Goal: Task Accomplishment & Management: Complete application form

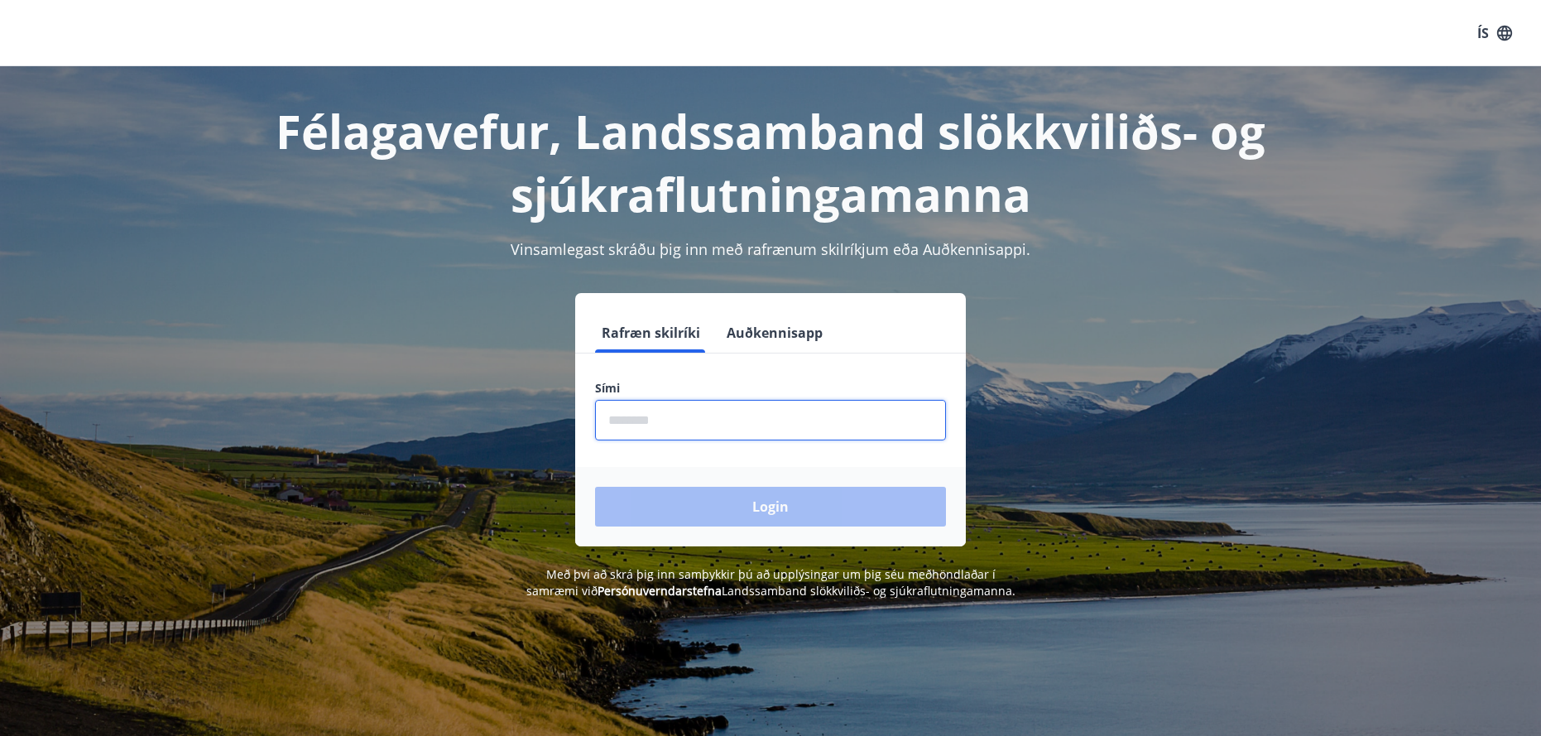
click at [688, 417] on input "phone" at bounding box center [770, 420] width 351 height 41
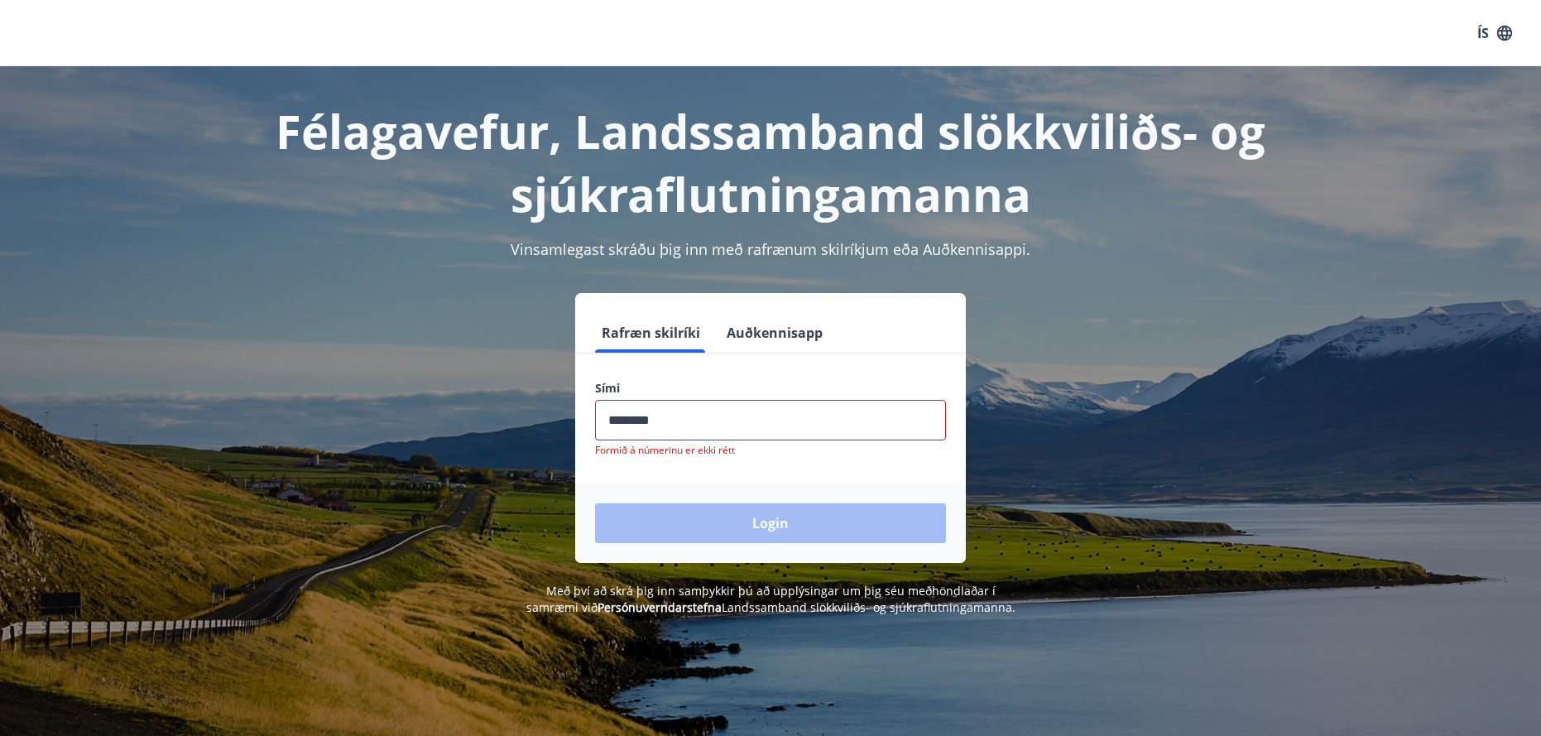
click at [768, 487] on div "Login" at bounding box center [770, 522] width 391 height 79
click at [660, 421] on input "phone" at bounding box center [770, 420] width 351 height 41
click at [712, 525] on div "Login" at bounding box center [770, 522] width 391 height 79
click at [668, 422] on input "phone" at bounding box center [770, 420] width 351 height 41
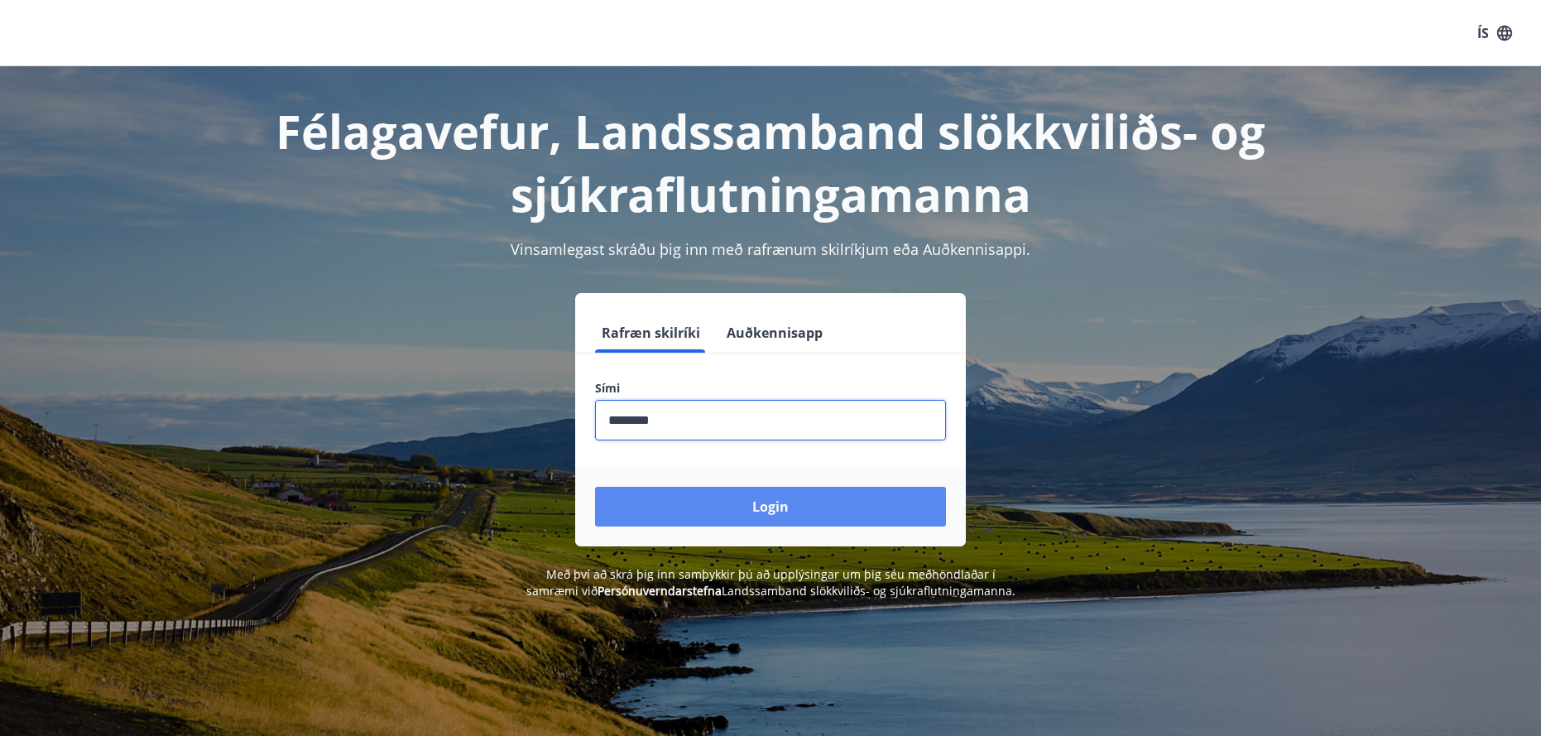
type input "********"
click at [808, 502] on button "Login" at bounding box center [770, 507] width 351 height 40
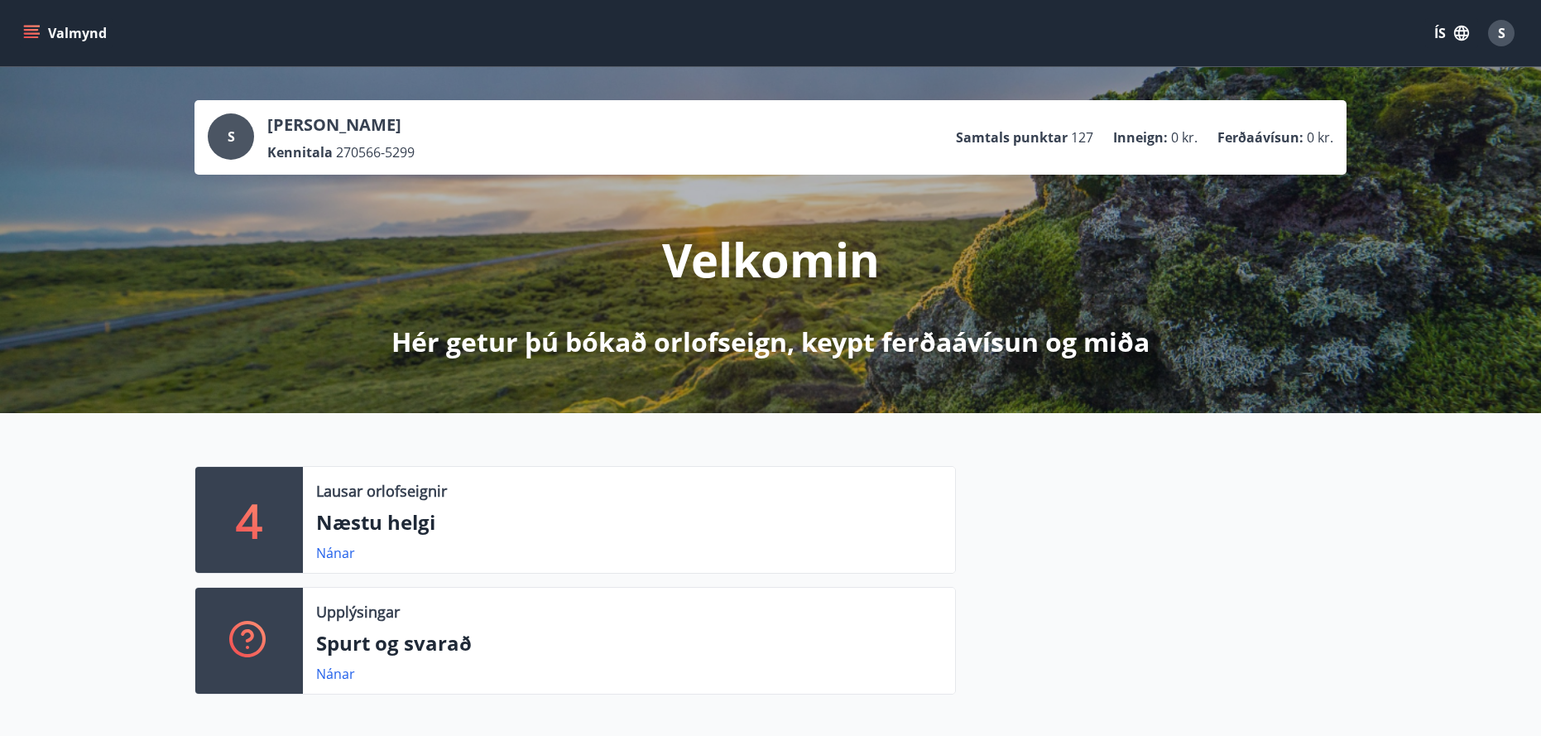
click at [1082, 137] on span "127" at bounding box center [1082, 137] width 22 height 18
click at [26, 30] on icon "menu" at bounding box center [31, 30] width 15 height 2
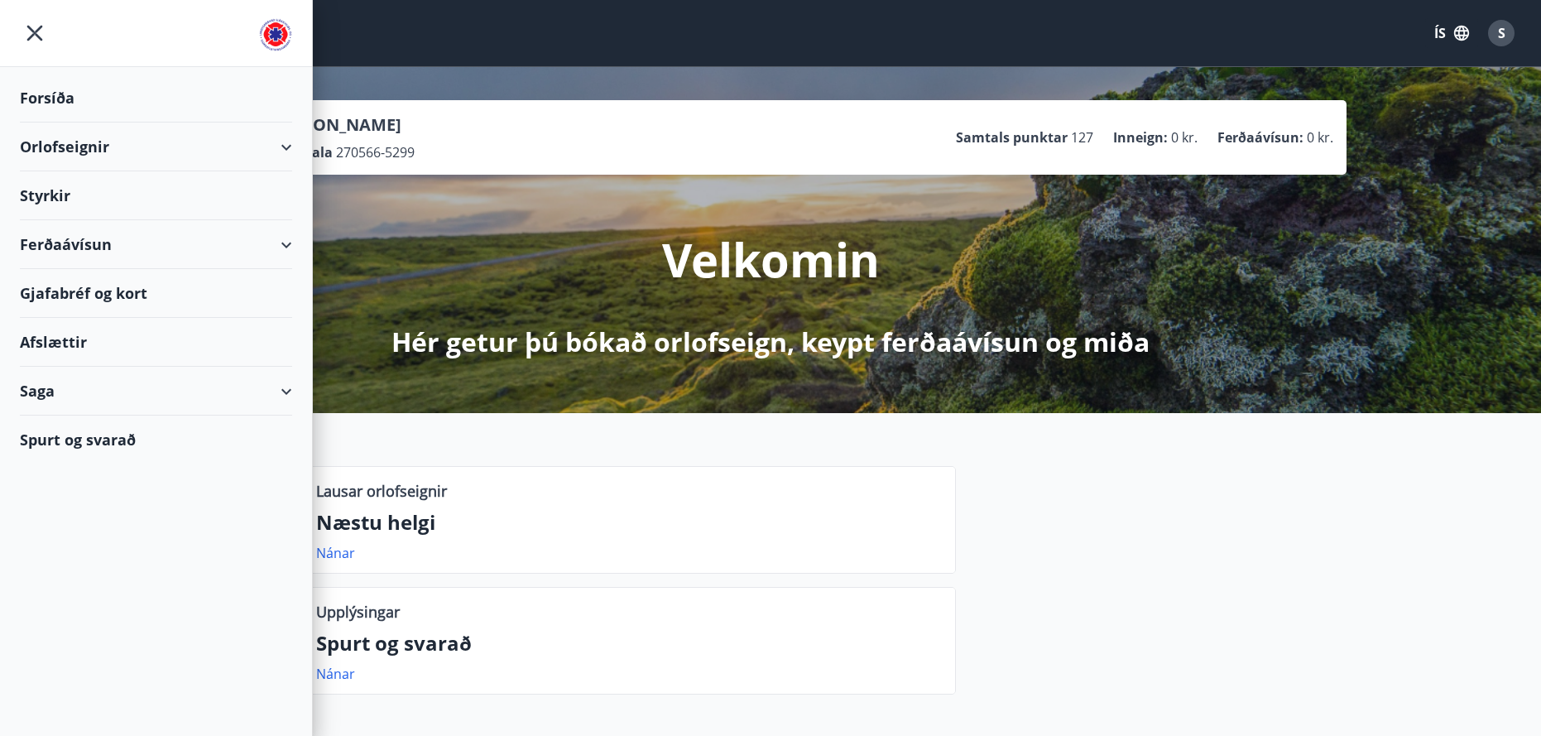
click at [71, 147] on div "Orlofseignir" at bounding box center [156, 146] width 272 height 49
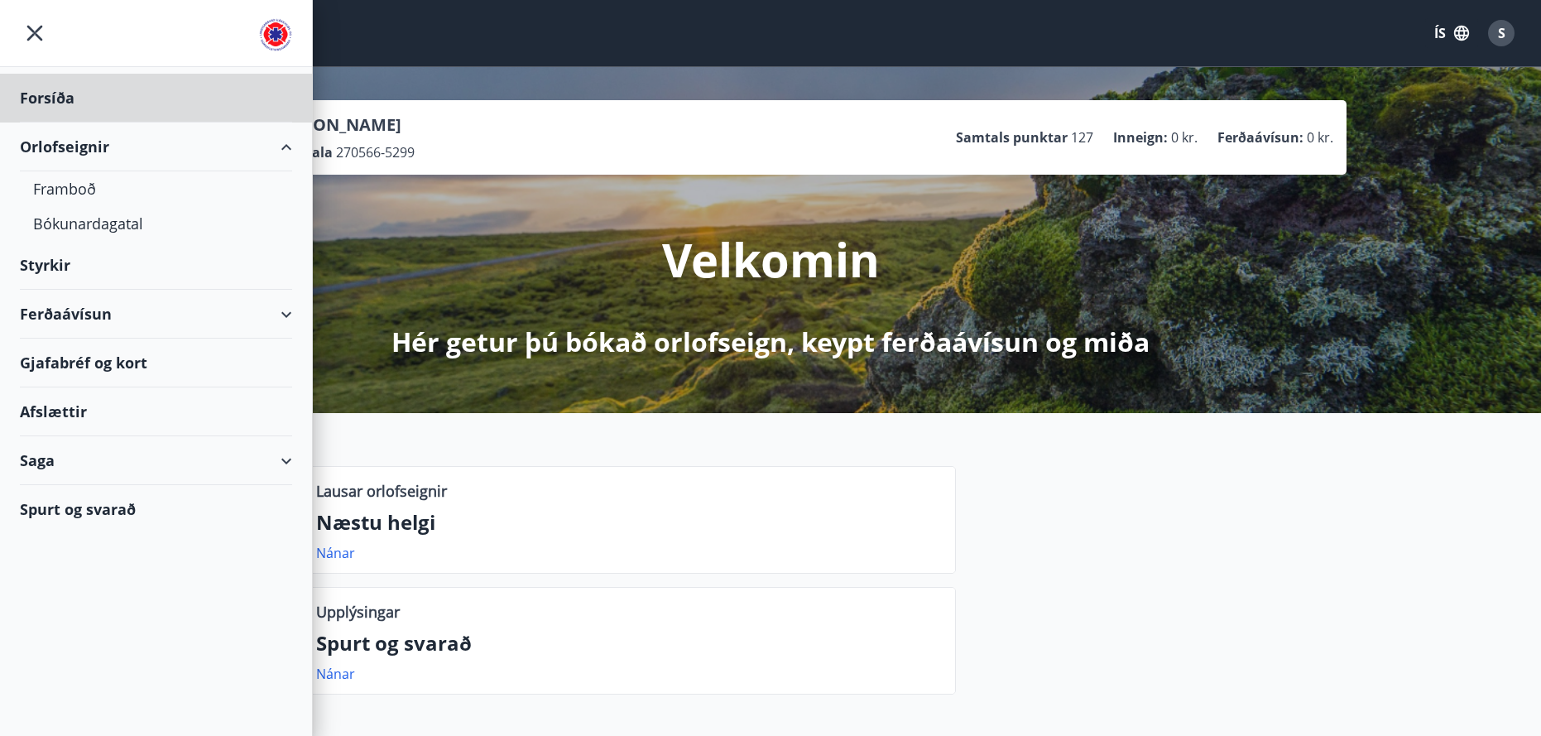
click at [59, 122] on div "Styrkir" at bounding box center [156, 98] width 272 height 49
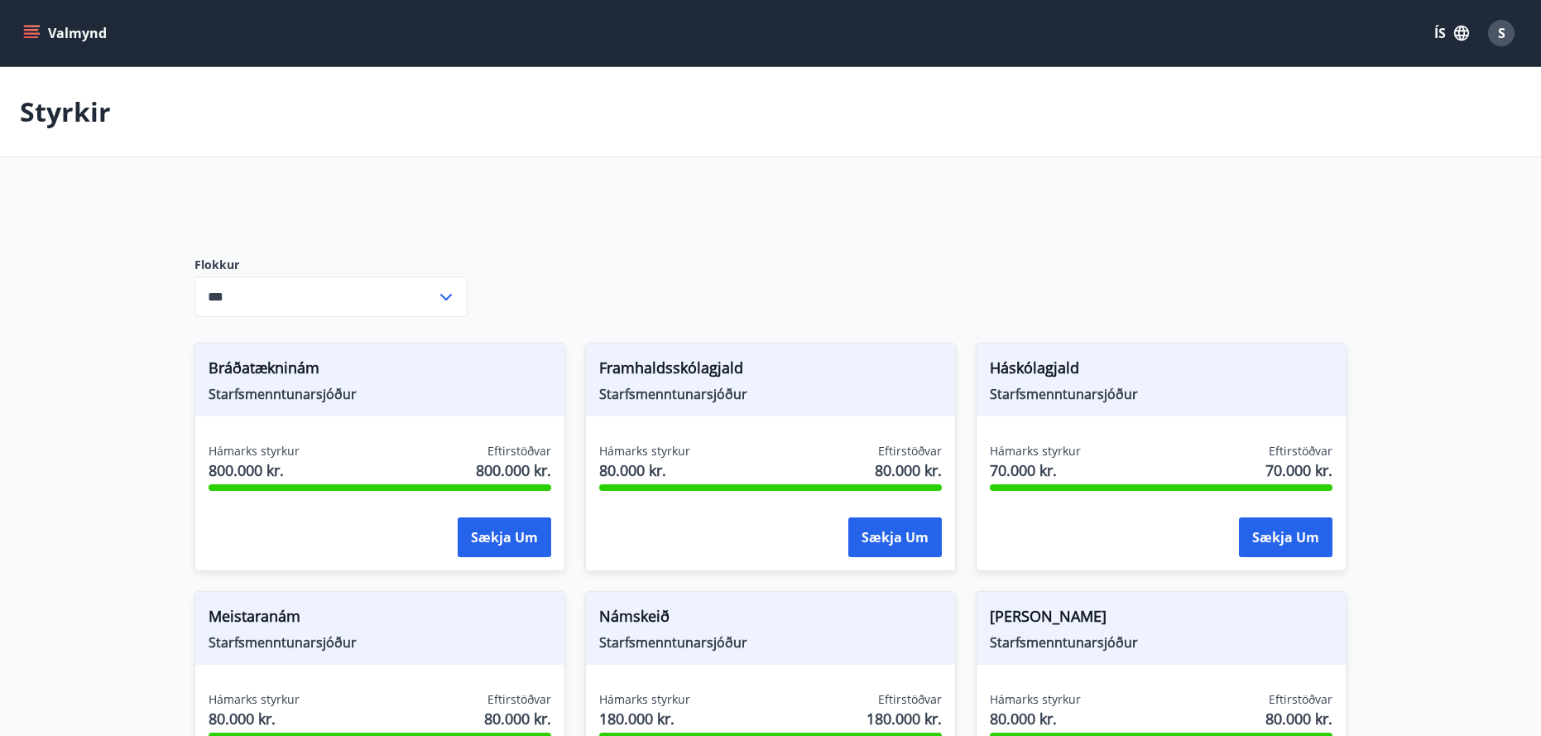
type input "***"
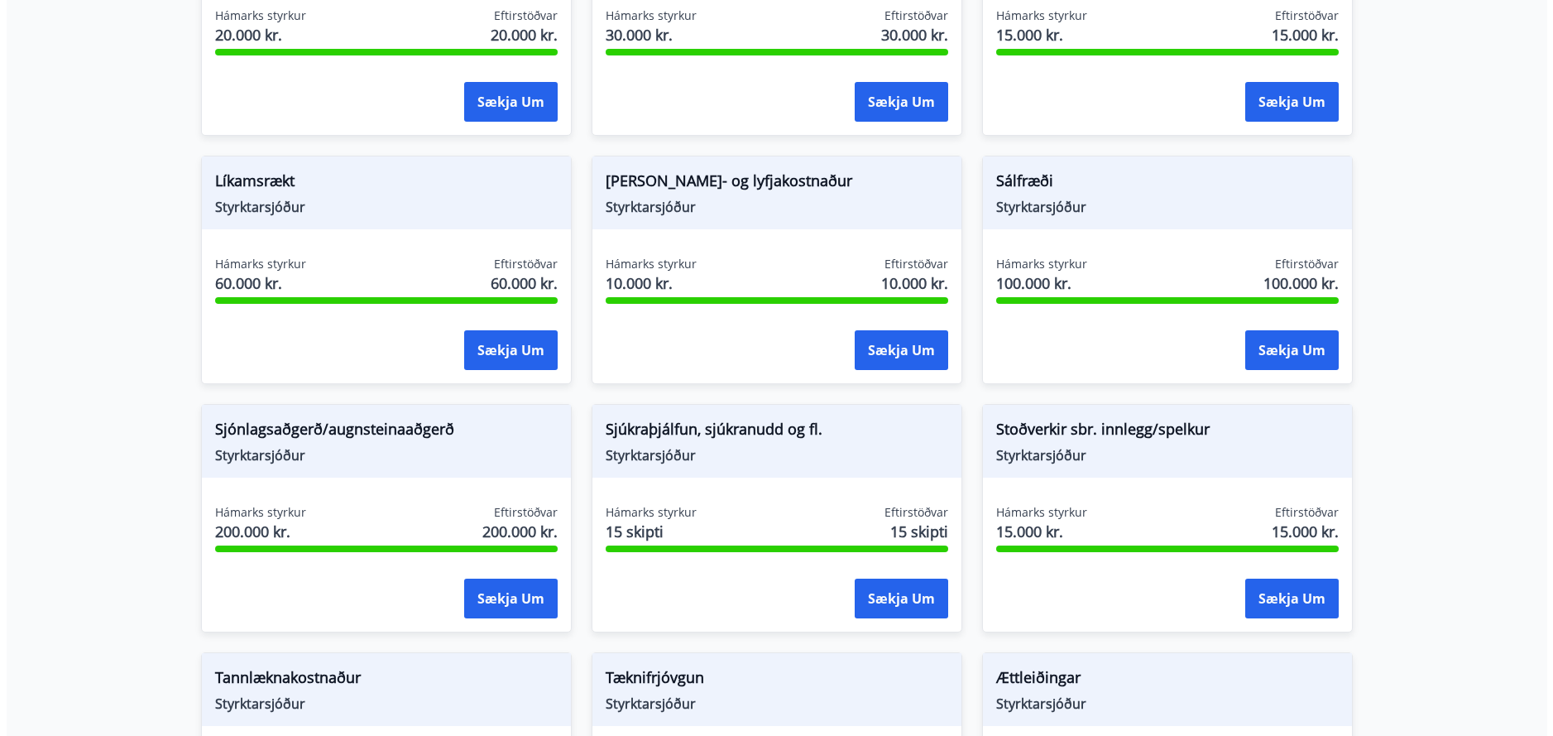
scroll to position [1446, 0]
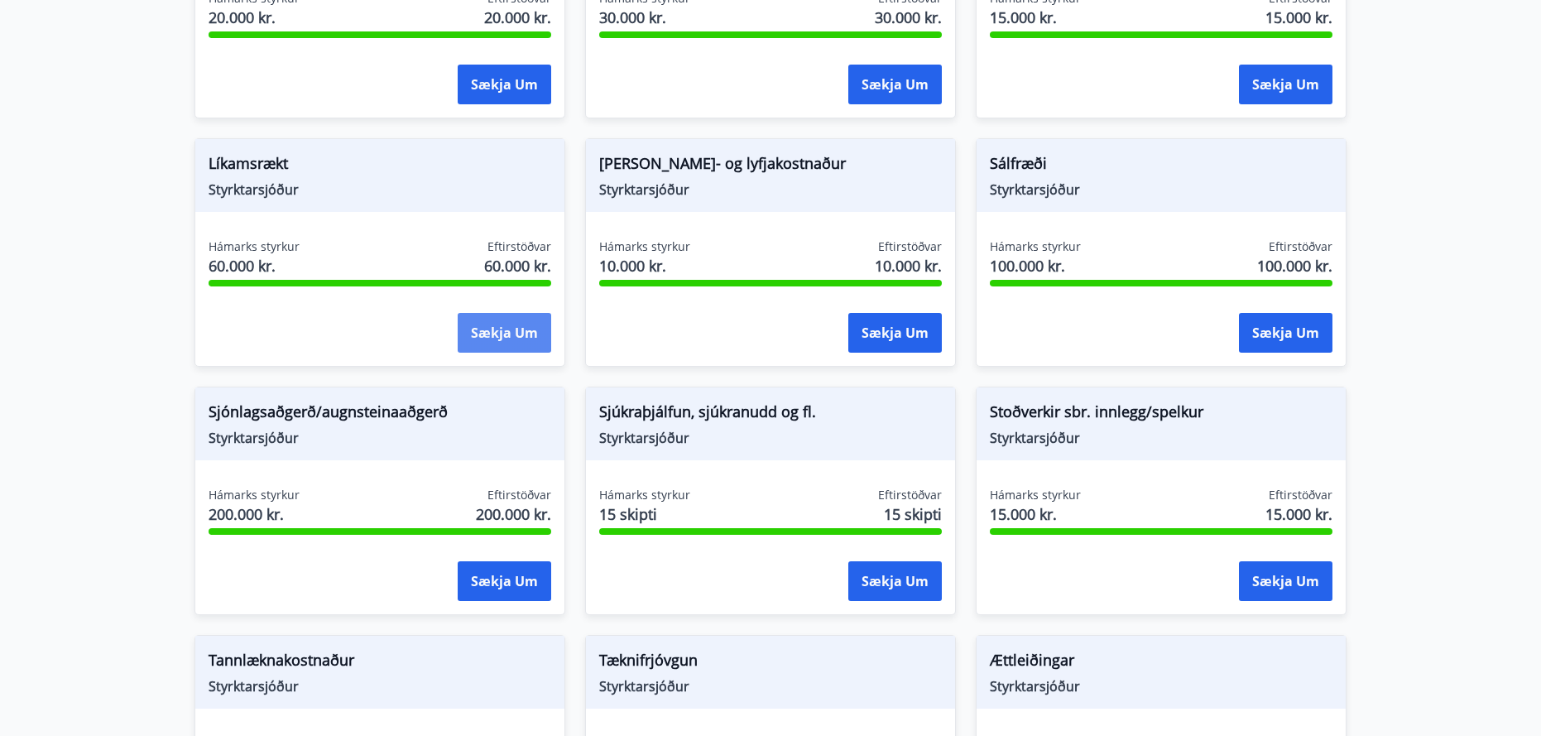
click at [487, 333] on button "Sækja um" at bounding box center [504, 333] width 93 height 40
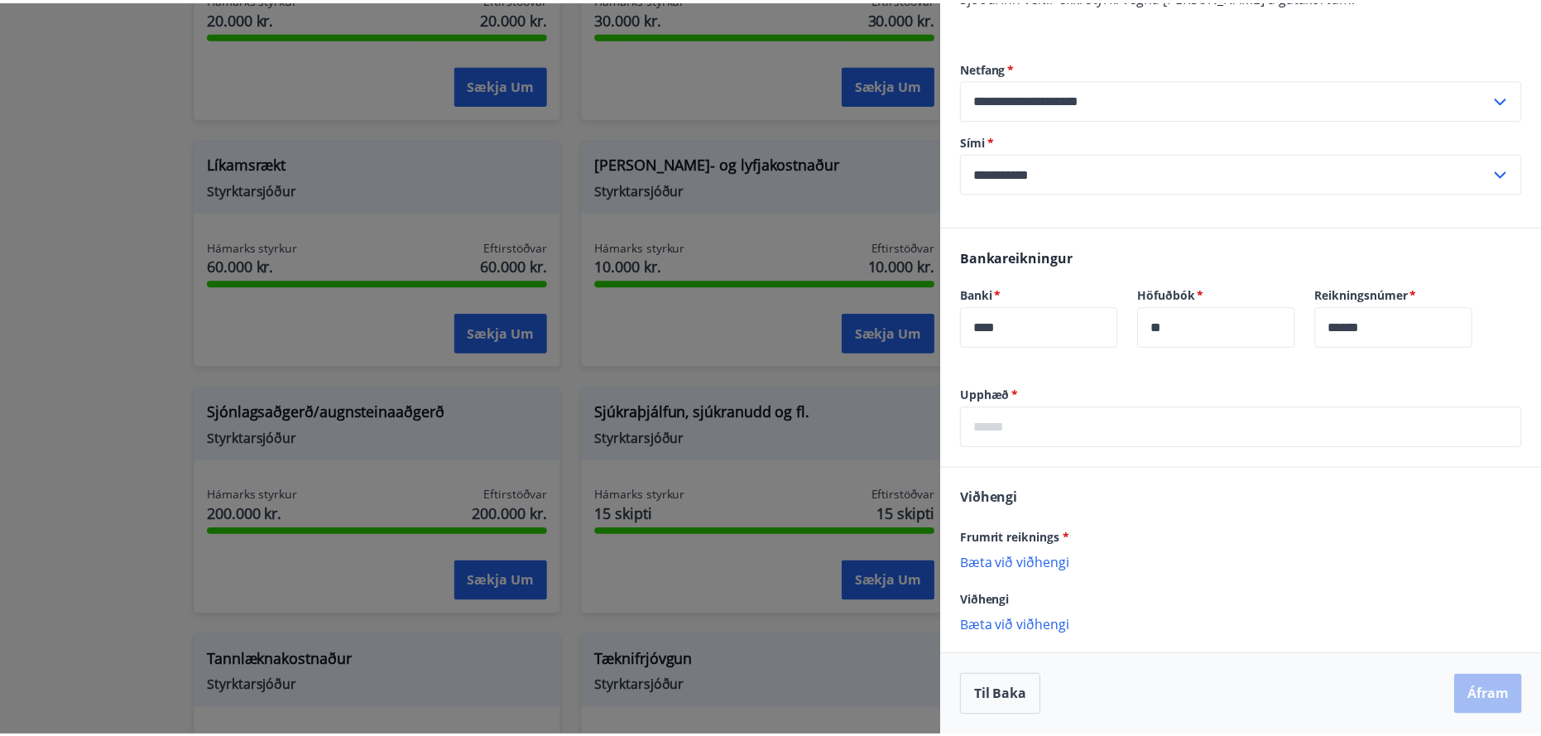
scroll to position [0, 0]
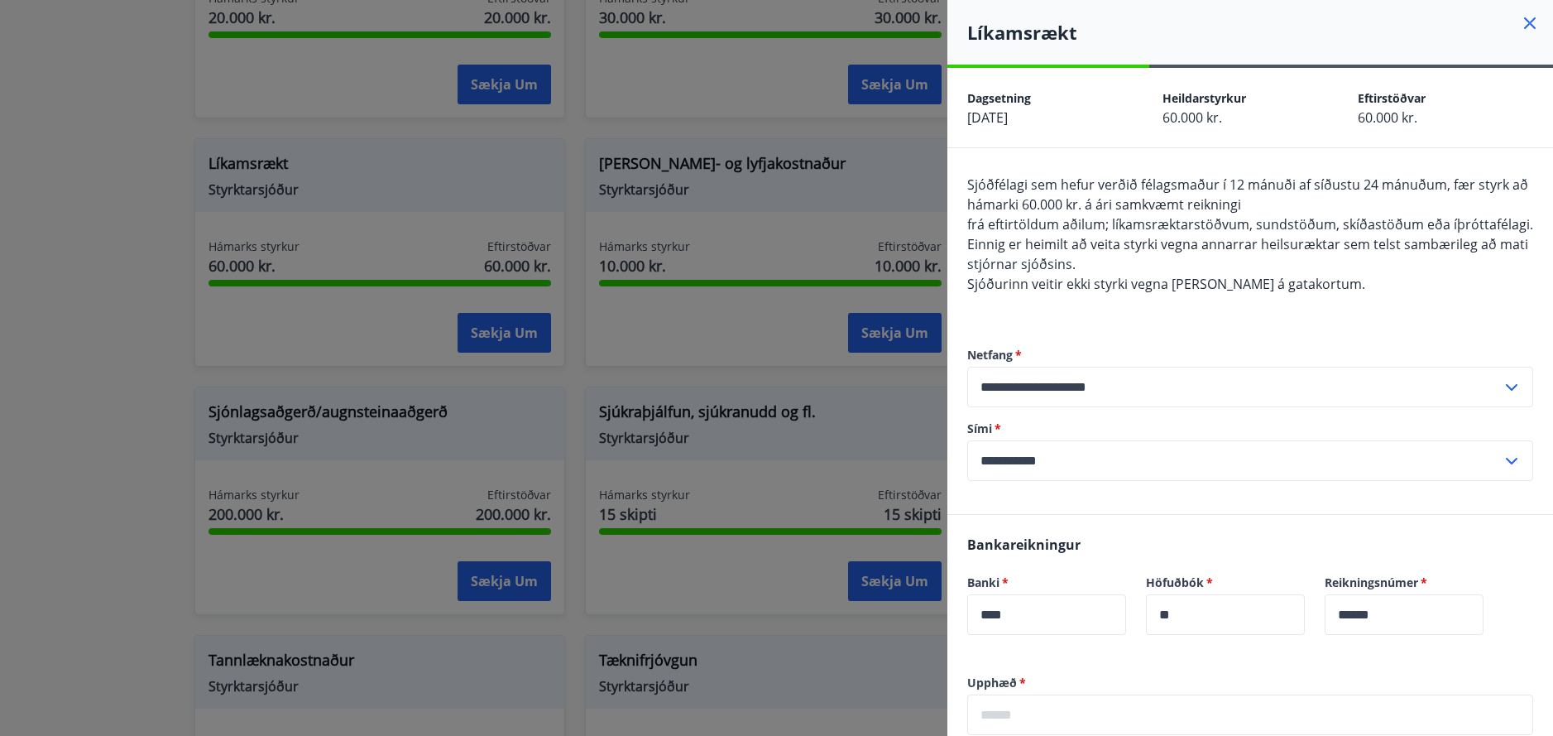
click at [1520, 19] on icon at bounding box center [1530, 23] width 20 height 20
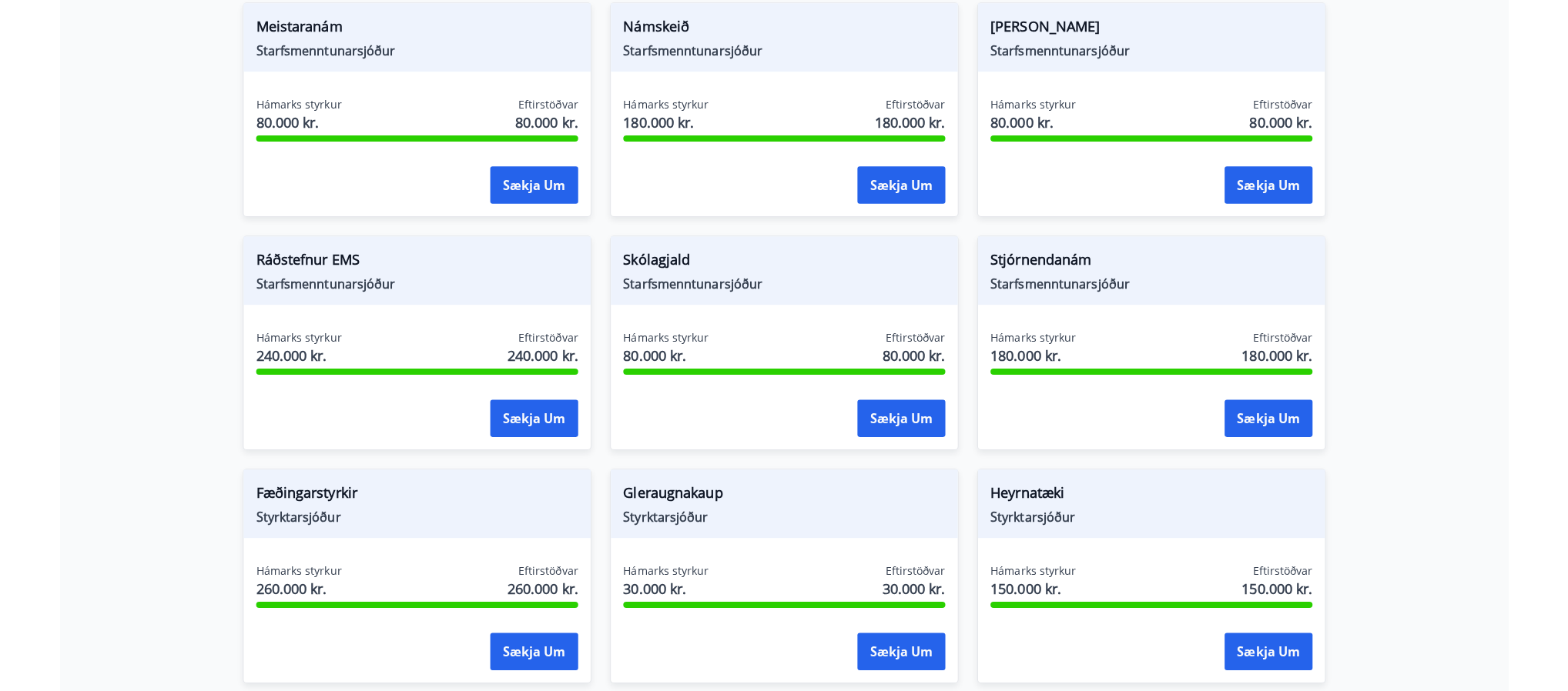
scroll to position [190, 0]
